Goal: Navigation & Orientation: Understand site structure

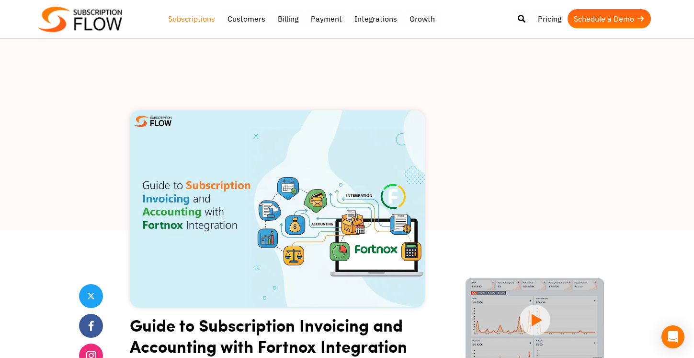
click at [185, 14] on link "Subscriptions" at bounding box center [191, 18] width 59 height 19
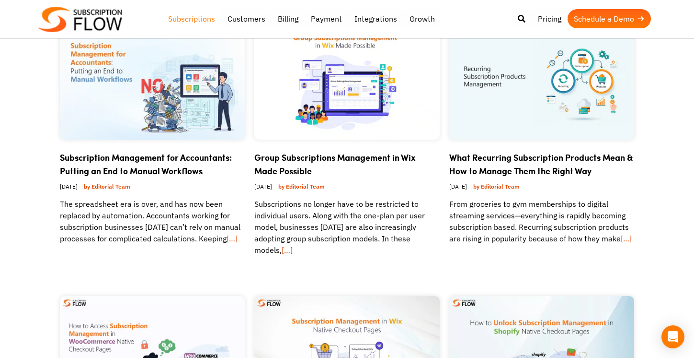
scroll to position [124, 0]
click at [285, 14] on link "Billing" at bounding box center [288, 18] width 33 height 19
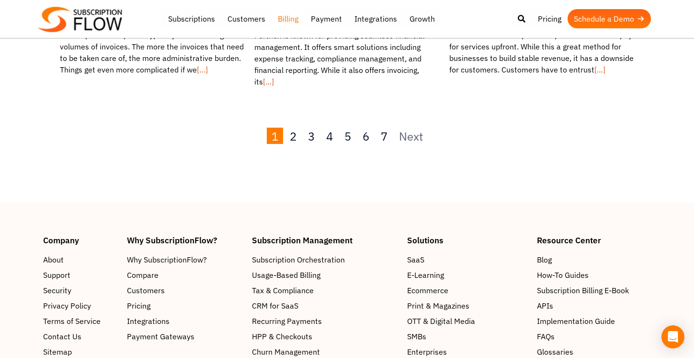
scroll to position [1094, 0]
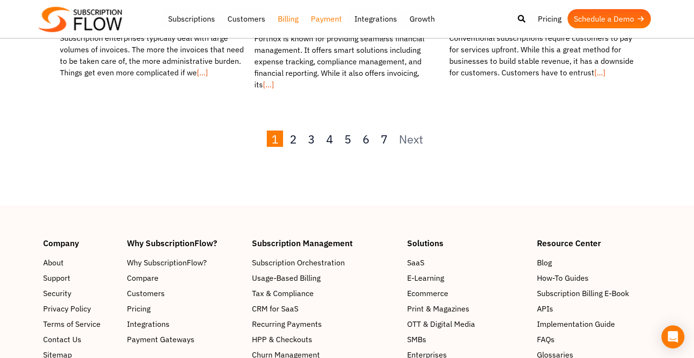
click at [323, 15] on link "Payment" at bounding box center [327, 18] width 44 height 19
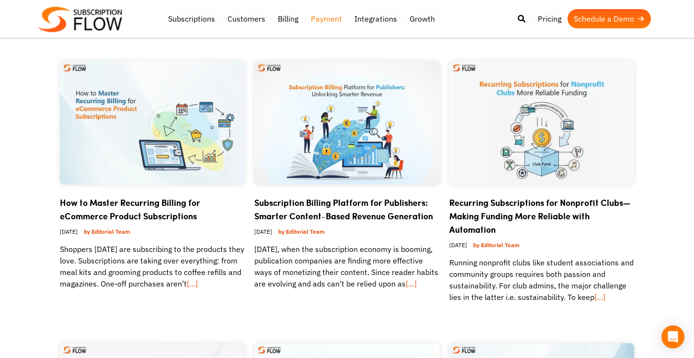
scroll to position [81, 0]
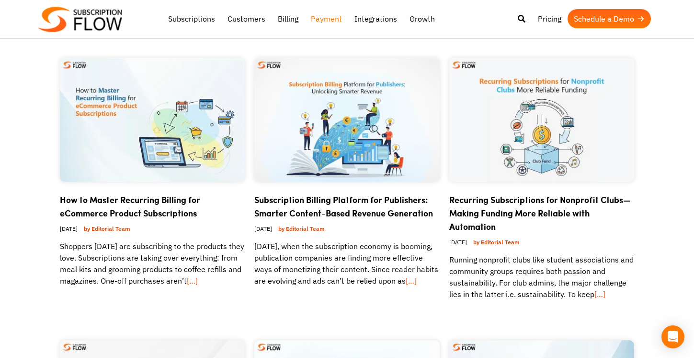
click at [115, 24] on img at bounding box center [80, 19] width 84 height 25
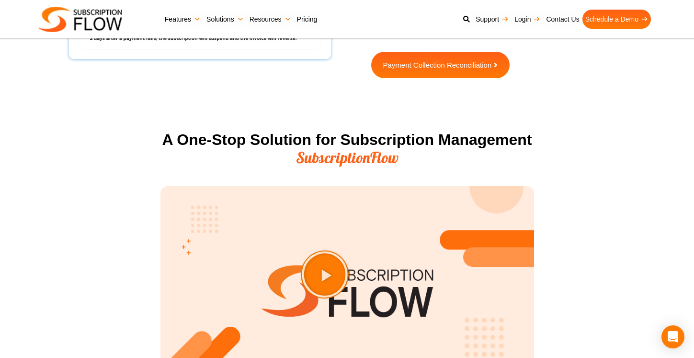
scroll to position [1176, 0]
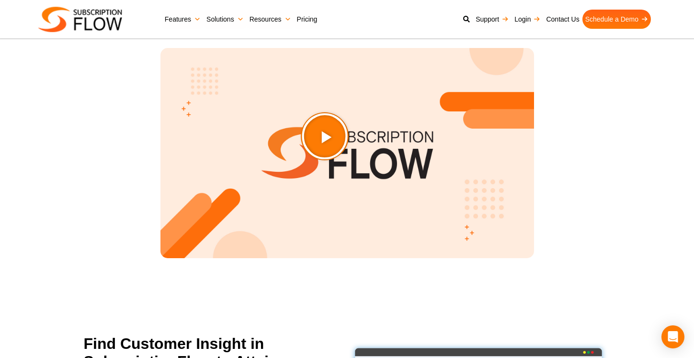
click at [342, 161] on icon "Play Video about SubscriptionFlow-Video" at bounding box center [349, 160] width 48 height 48
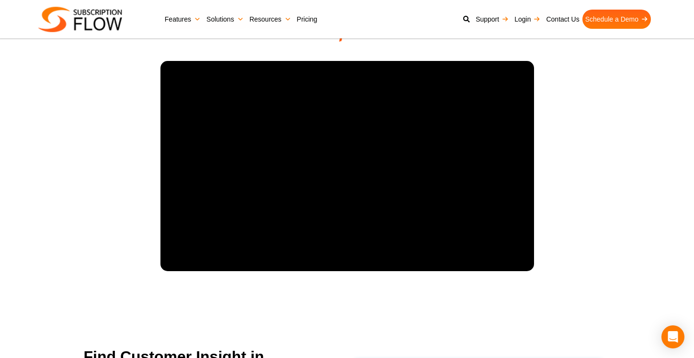
scroll to position [1162, 0]
